Goal: Navigation & Orientation: Find specific page/section

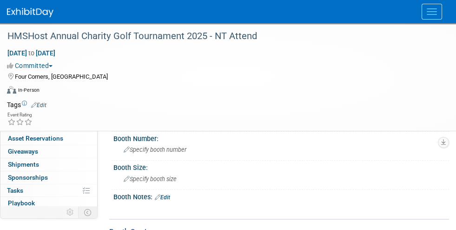
click at [30, 13] on img at bounding box center [30, 12] width 47 height 9
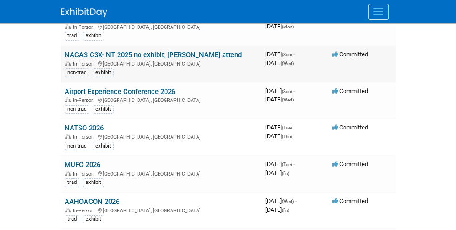
scroll to position [232, 0]
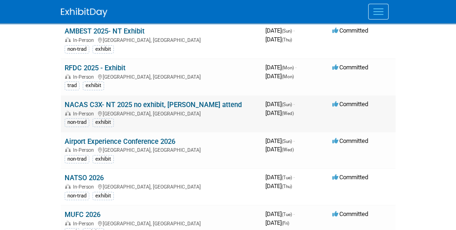
click at [119, 101] on link "NACAS C3X- NT 2025 no exhibit, [PERSON_NAME] attend" at bounding box center [153, 104] width 177 height 8
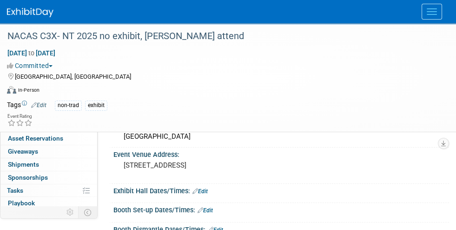
click at [47, 99] on link "Booth" at bounding box center [48, 100] width 97 height 13
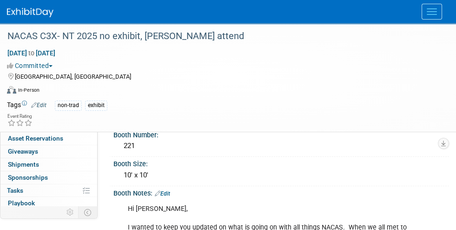
click at [36, 111] on link "1 Staff 1" at bounding box center [48, 113] width 97 height 13
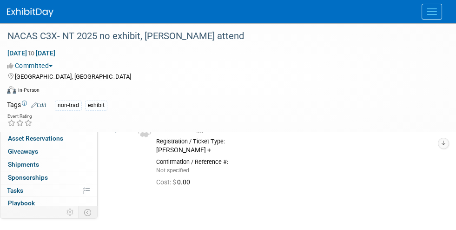
click at [53, 97] on link "Booth" at bounding box center [48, 100] width 97 height 13
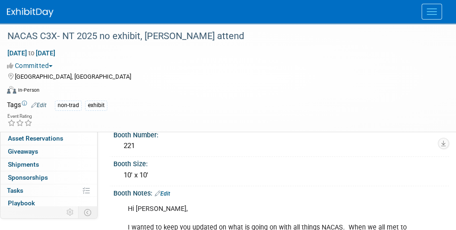
click at [46, 86] on span "Event Information" at bounding box center [34, 86] width 52 height 7
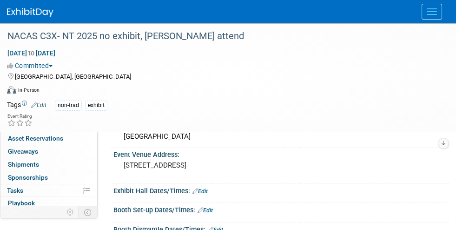
click at [11, 98] on span "Booth" at bounding box center [22, 99] width 29 height 7
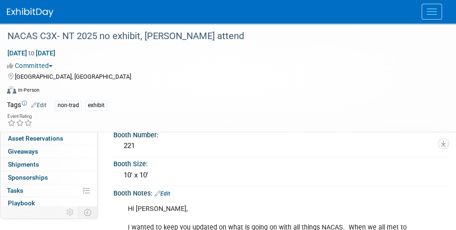
click at [29, 87] on span "Event Information" at bounding box center [34, 86] width 52 height 7
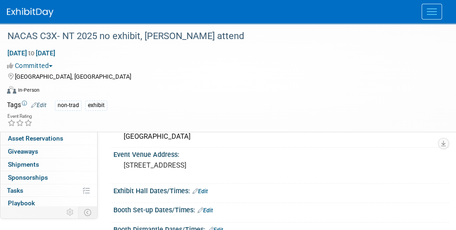
click at [18, 101] on span "Booth" at bounding box center [22, 99] width 29 height 7
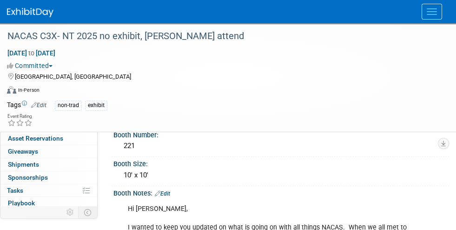
click at [29, 85] on span "Event Information" at bounding box center [34, 86] width 52 height 7
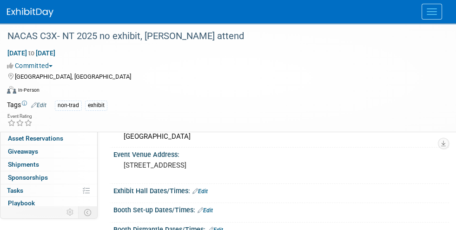
click at [10, 99] on span "Booth" at bounding box center [22, 99] width 29 height 7
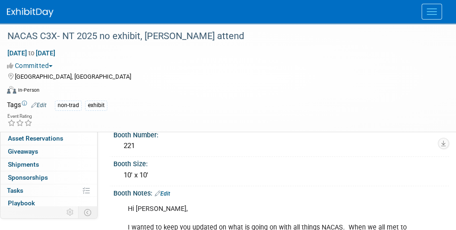
click at [43, 84] on span "Event Information" at bounding box center [34, 86] width 52 height 7
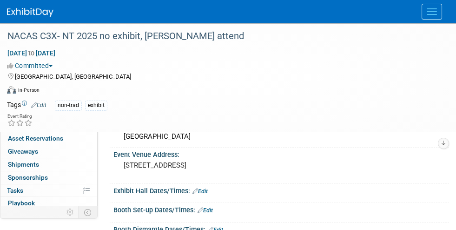
click at [36, 11] on img at bounding box center [30, 12] width 47 height 9
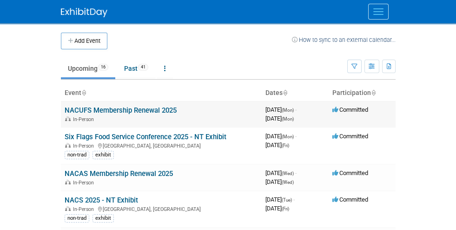
click at [91, 109] on link "NACUFS Membership Renewal 2025" at bounding box center [121, 110] width 112 height 8
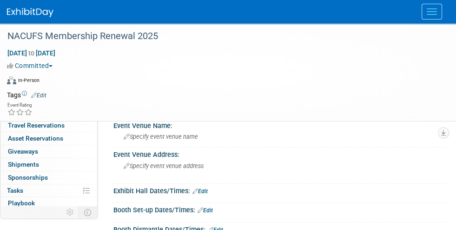
click at [181, 108] on link "[URL][DOMAIN_NAME]" at bounding box center [158, 109] width 66 height 7
